Goal: Information Seeking & Learning: Find specific fact

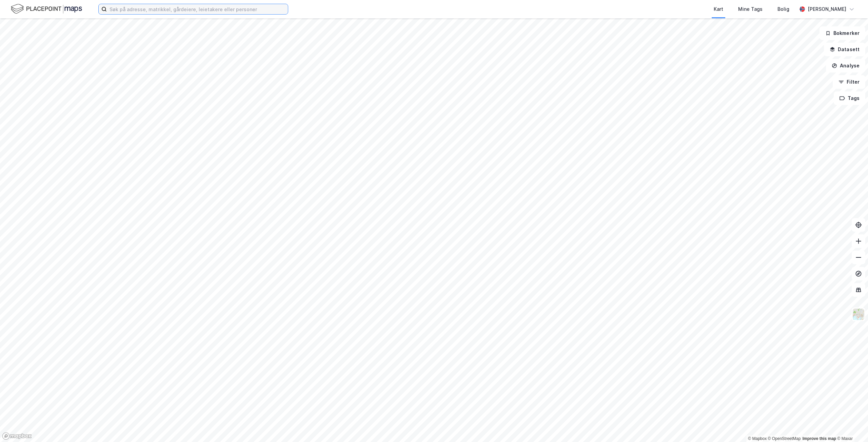
click at [157, 10] on input at bounding box center [197, 9] width 181 height 10
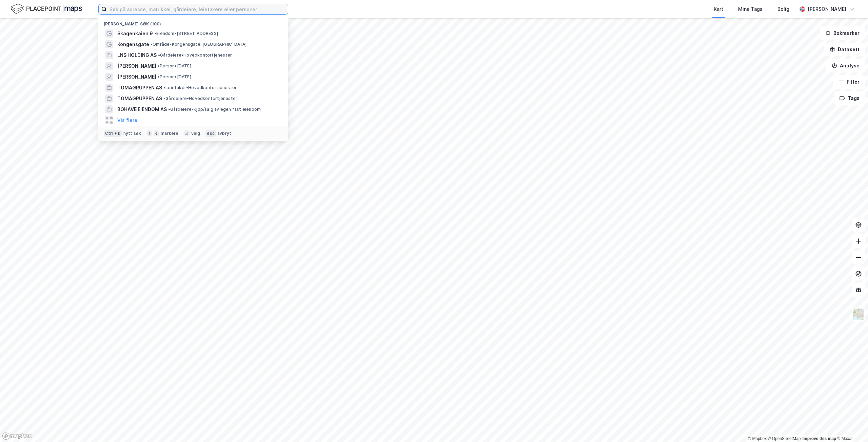
paste input "[PERSON_NAME]"
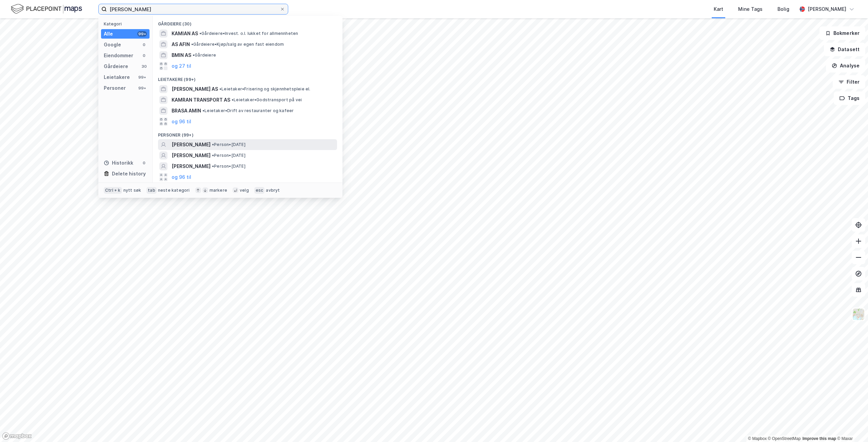
type input "[PERSON_NAME]"
click at [199, 143] on span "[PERSON_NAME]" at bounding box center [190, 145] width 39 height 8
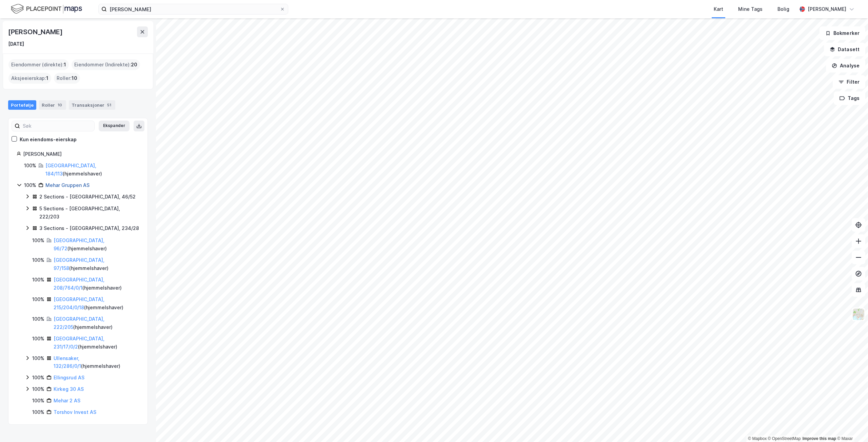
click at [67, 182] on link "Mehar Gruppen AS" at bounding box center [67, 185] width 44 height 6
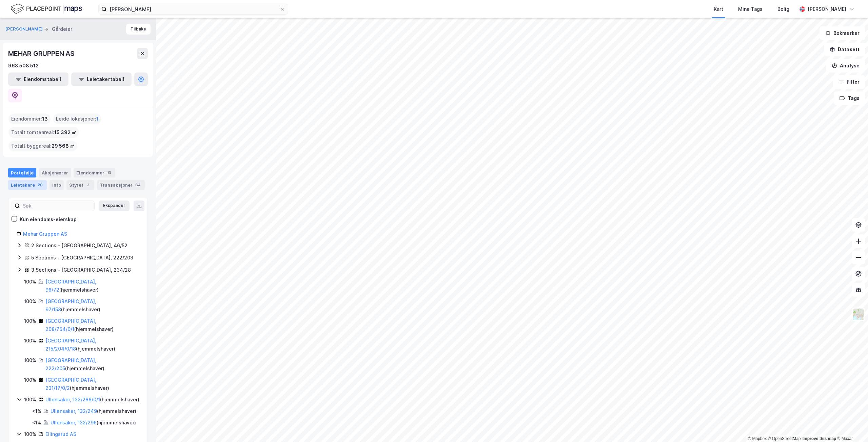
click at [30, 180] on div "Leietakere 20" at bounding box center [27, 184] width 39 height 9
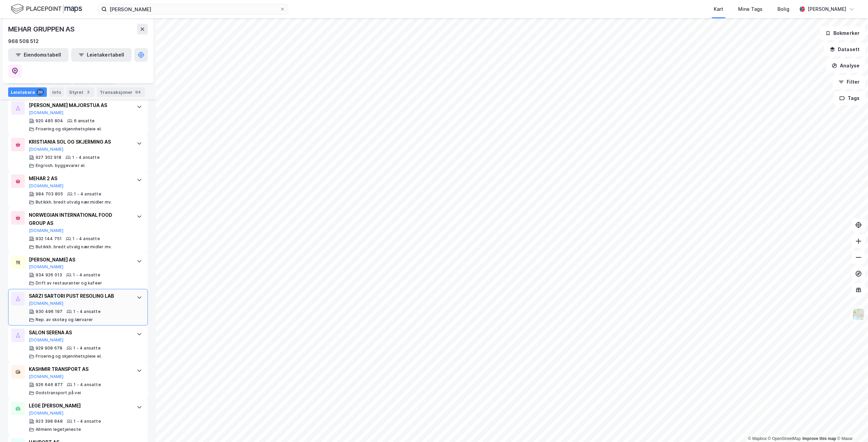
scroll to position [589, 0]
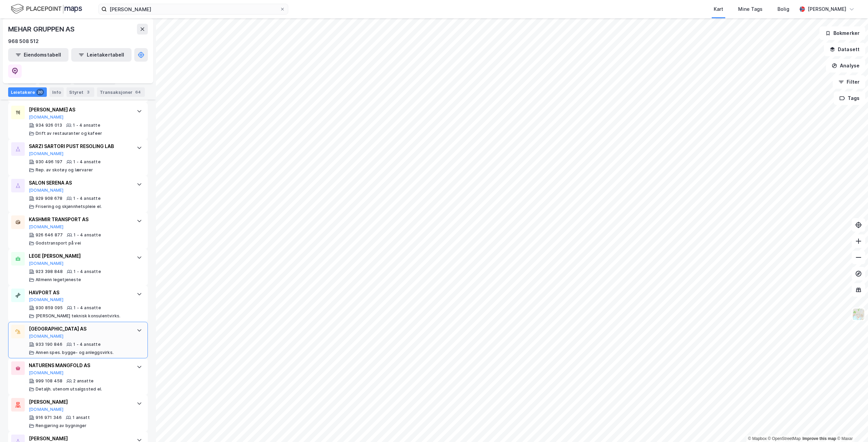
click at [82, 325] on div "[GEOGRAPHIC_DATA] AS [DOMAIN_NAME]" at bounding box center [79, 332] width 101 height 14
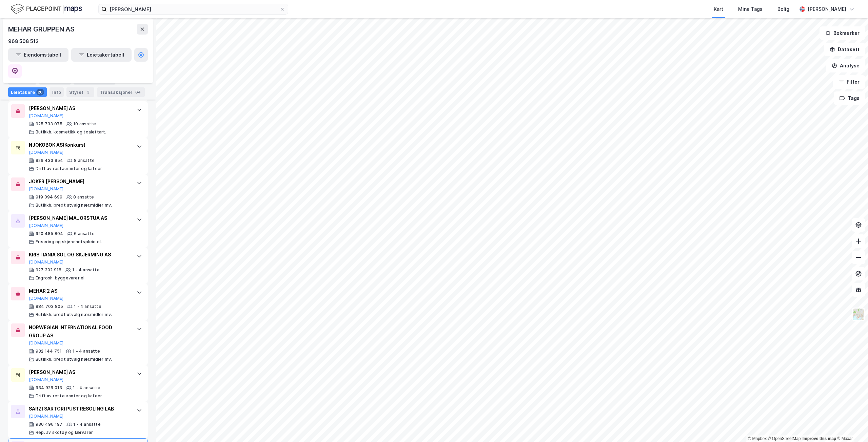
scroll to position [318, 0]
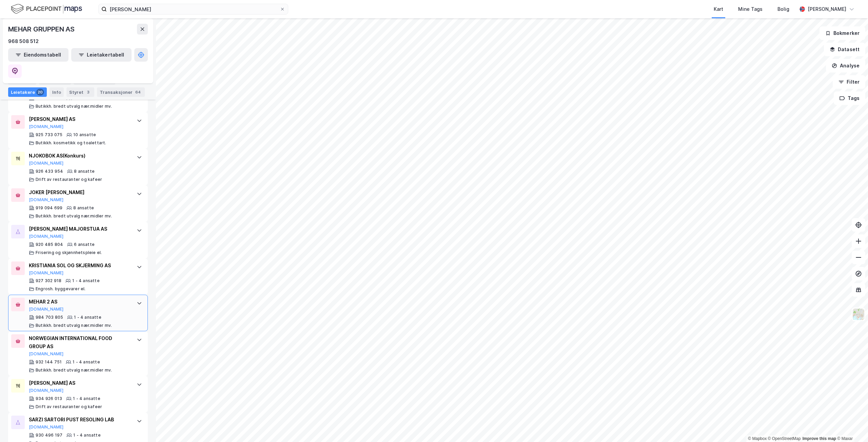
click at [85, 298] on div "MEHAR 2 AS" at bounding box center [79, 302] width 101 height 8
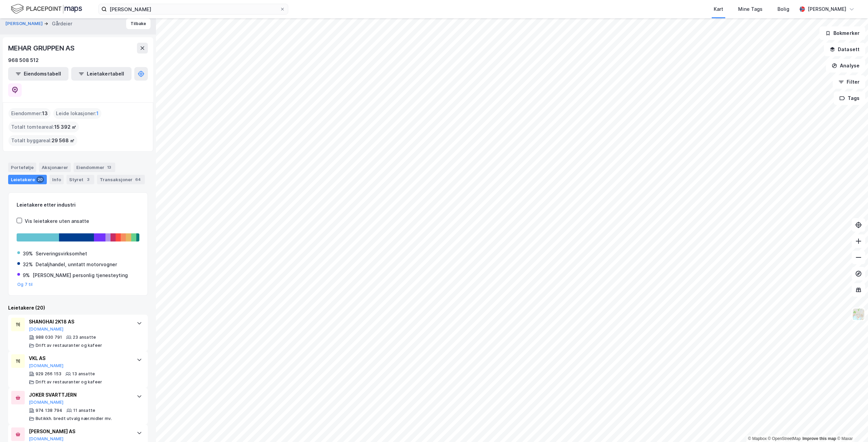
scroll to position [0, 0]
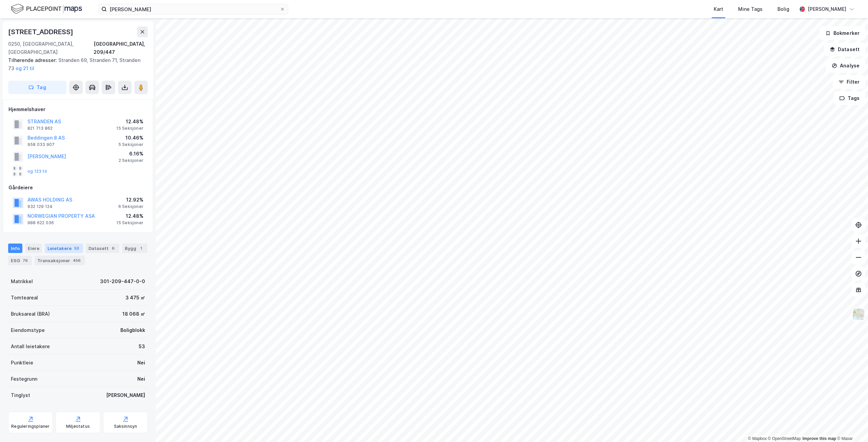
click at [59, 244] on div "Leietakere 53" at bounding box center [64, 248] width 38 height 9
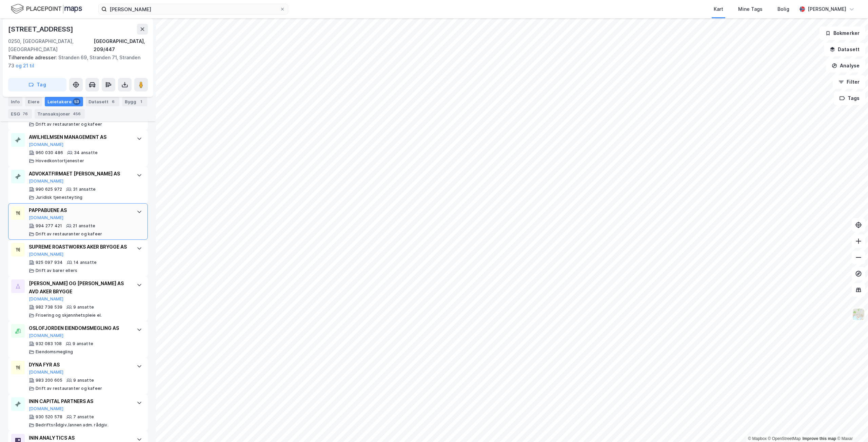
scroll to position [373, 0]
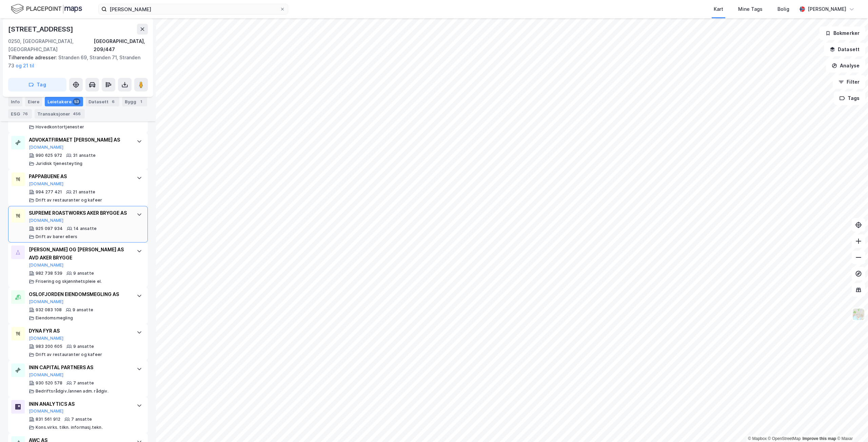
click at [113, 209] on div "SUPREME ROASTWORKS AKER BRYGGE AS" at bounding box center [79, 213] width 101 height 8
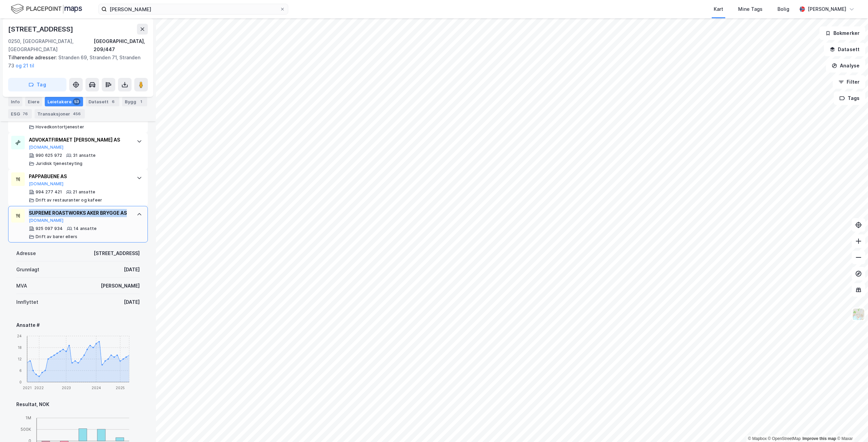
drag, startPoint x: 28, startPoint y: 203, endPoint x: 38, endPoint y: 211, distance: 12.5
click at [38, 211] on div "SUPREME ROASTWORKS AKER BRYGGE AS [DOMAIN_NAME] 925 097 934 14 ansatte Drift av…" at bounding box center [78, 224] width 140 height 37
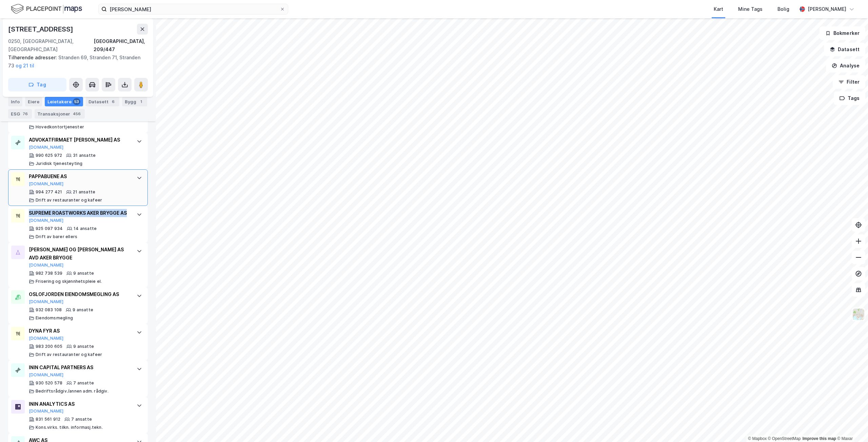
copy div "SUPREME ROASTWORKS AKER BRYGGE AS"
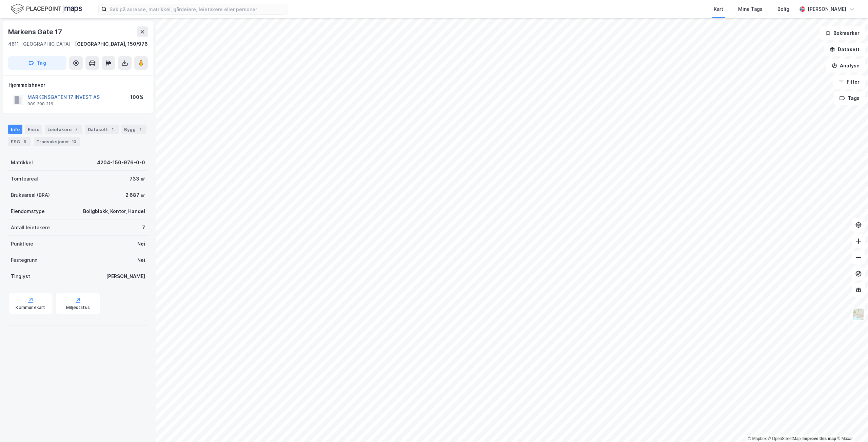
click at [0, 0] on button "MARKENSGATEN 17 INVEST AS" at bounding box center [0, 0] width 0 height 0
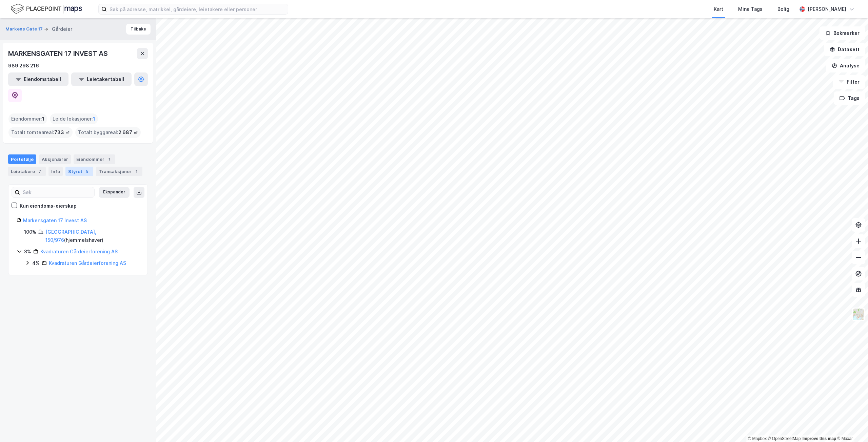
click at [77, 167] on div "Styret 5" at bounding box center [79, 171] width 28 height 9
